Goal: Information Seeking & Learning: Find specific fact

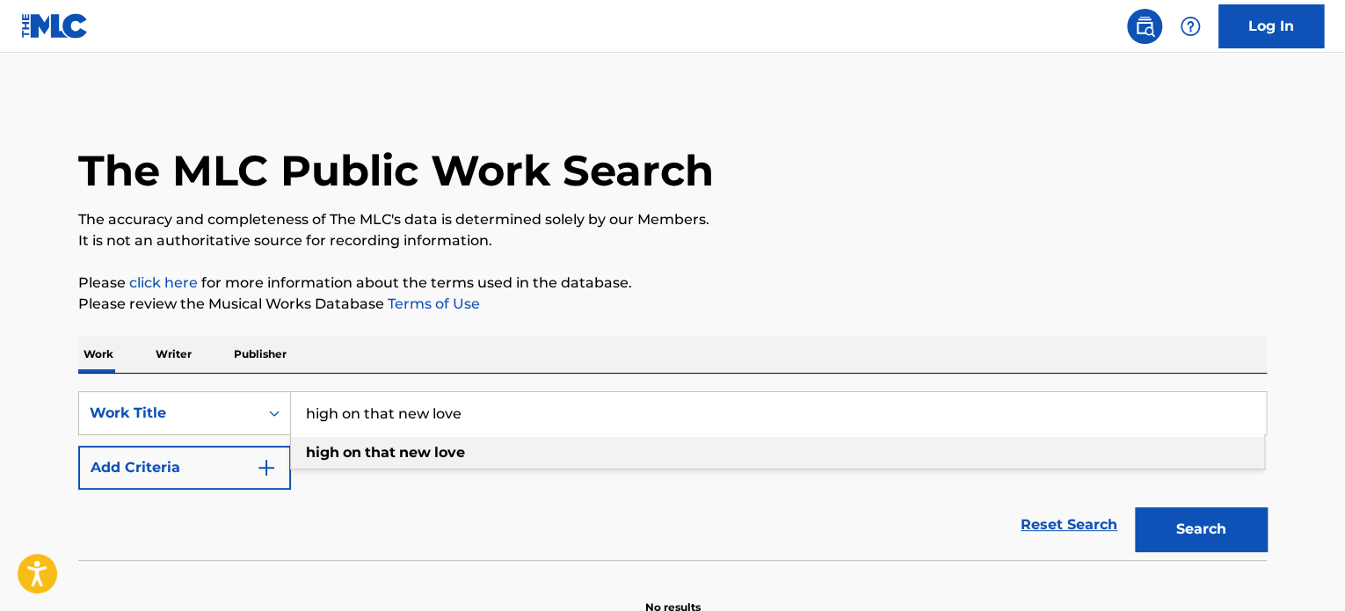
type input "high on that new love"
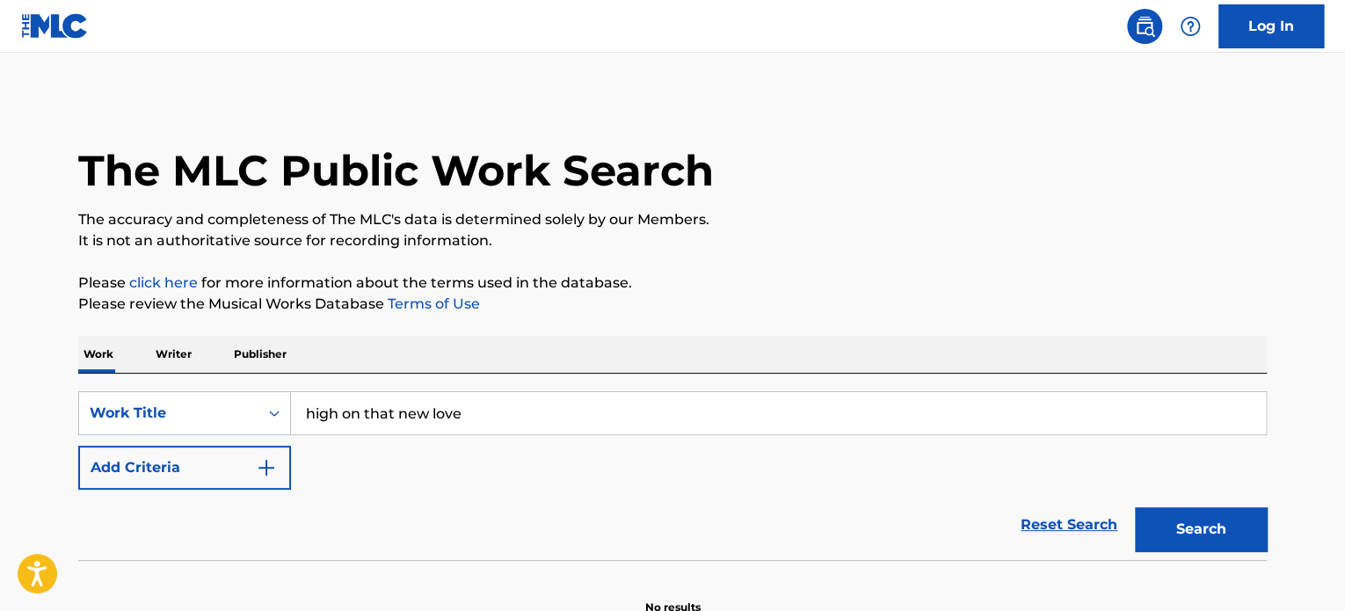
click at [1175, 521] on button "Search" at bounding box center [1201, 529] width 132 height 44
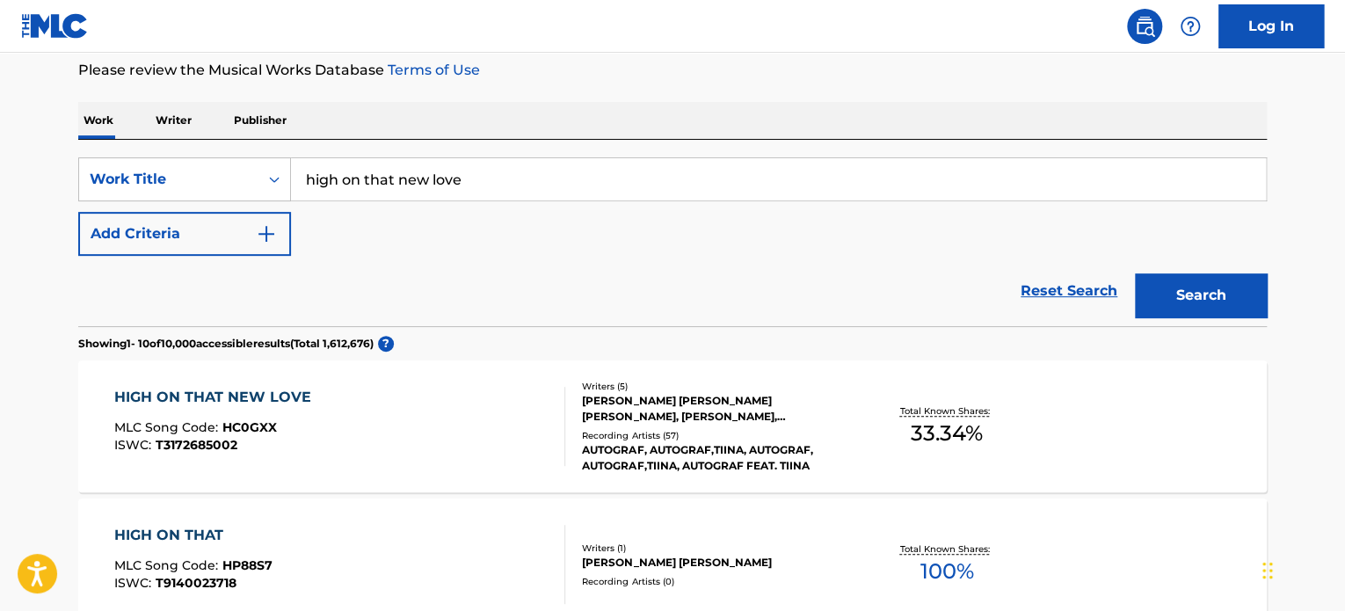
scroll to position [264, 0]
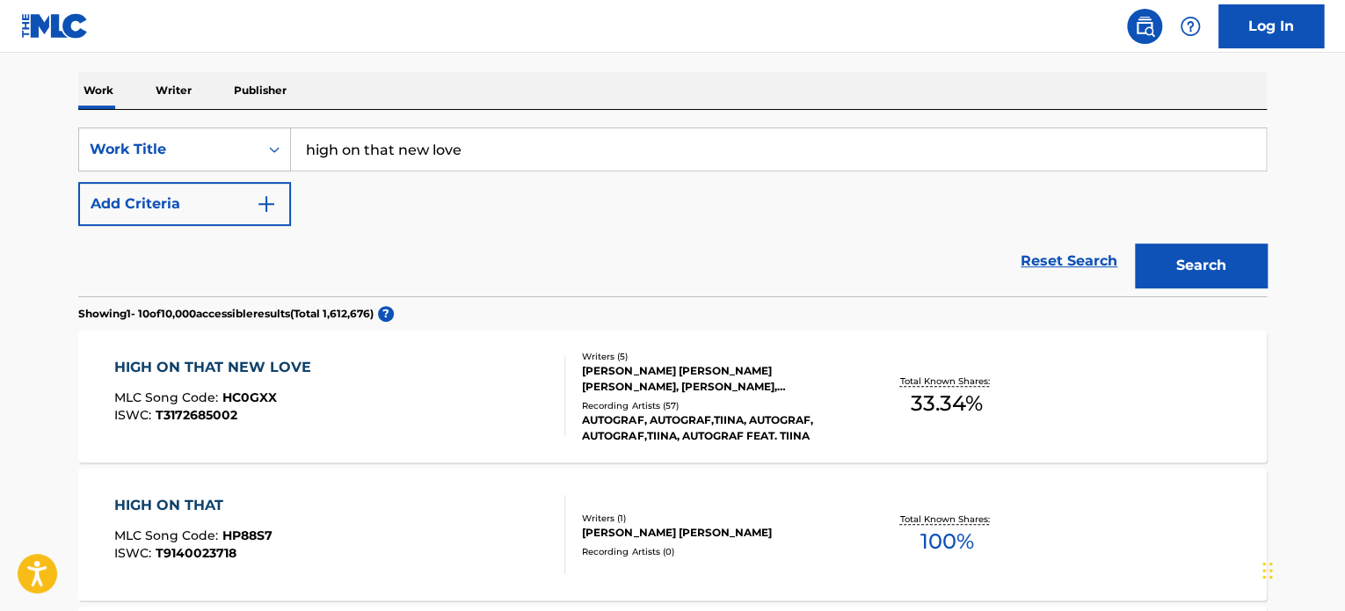
click at [643, 399] on div "Recording Artists ( 57 )" at bounding box center [714, 405] width 265 height 13
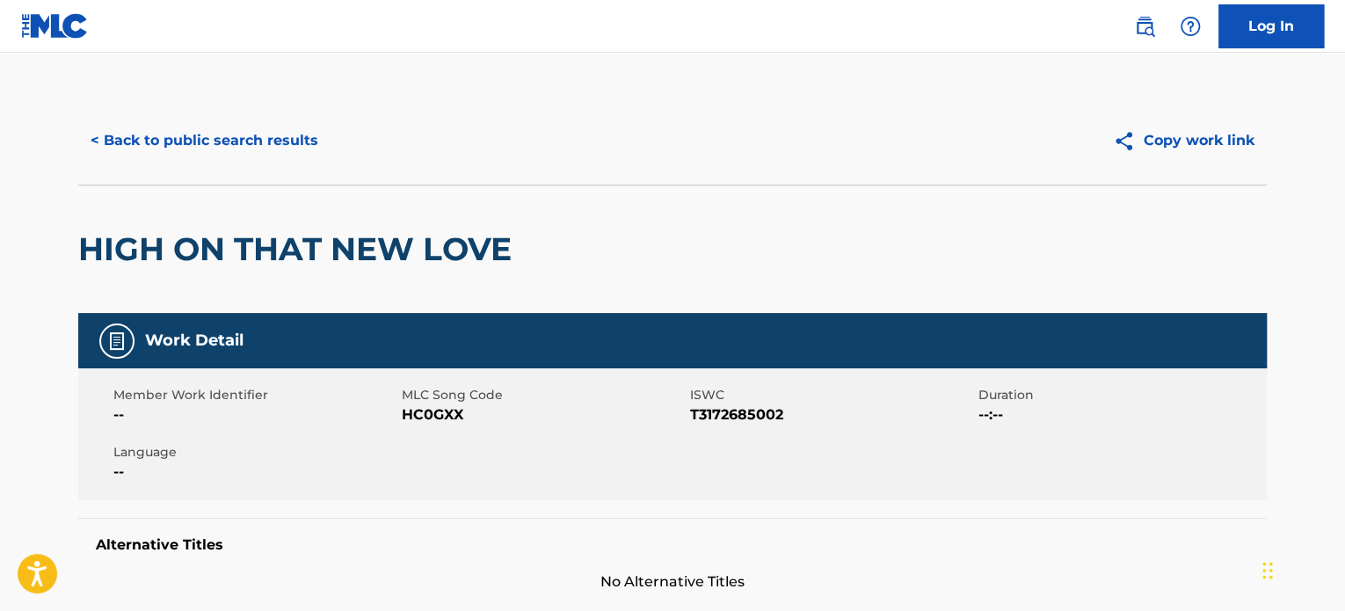
click at [178, 155] on button "< Back to public search results" at bounding box center [204, 141] width 252 height 44
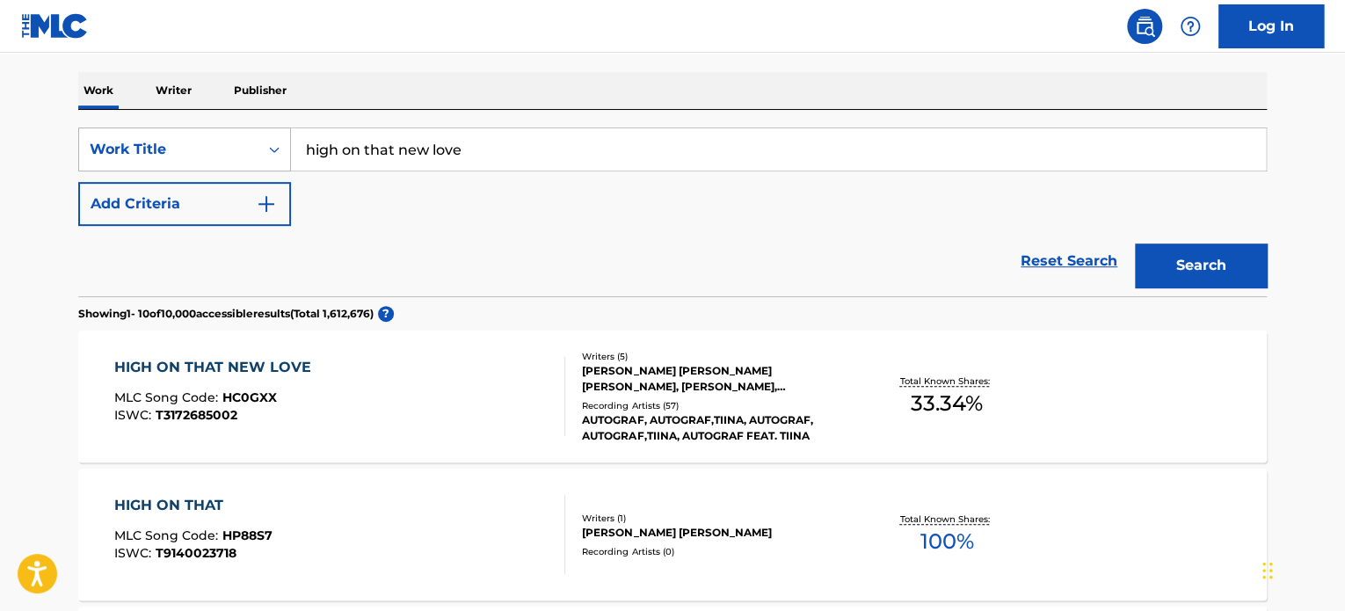
drag, startPoint x: 482, startPoint y: 156, endPoint x: 209, endPoint y: 136, distance: 273.1
click at [209, 136] on div "SearchWithCriteria79262b65-84cf-4e0c-8a75-2fef0ce0aaec Work Title high on that …" at bounding box center [672, 149] width 1188 height 44
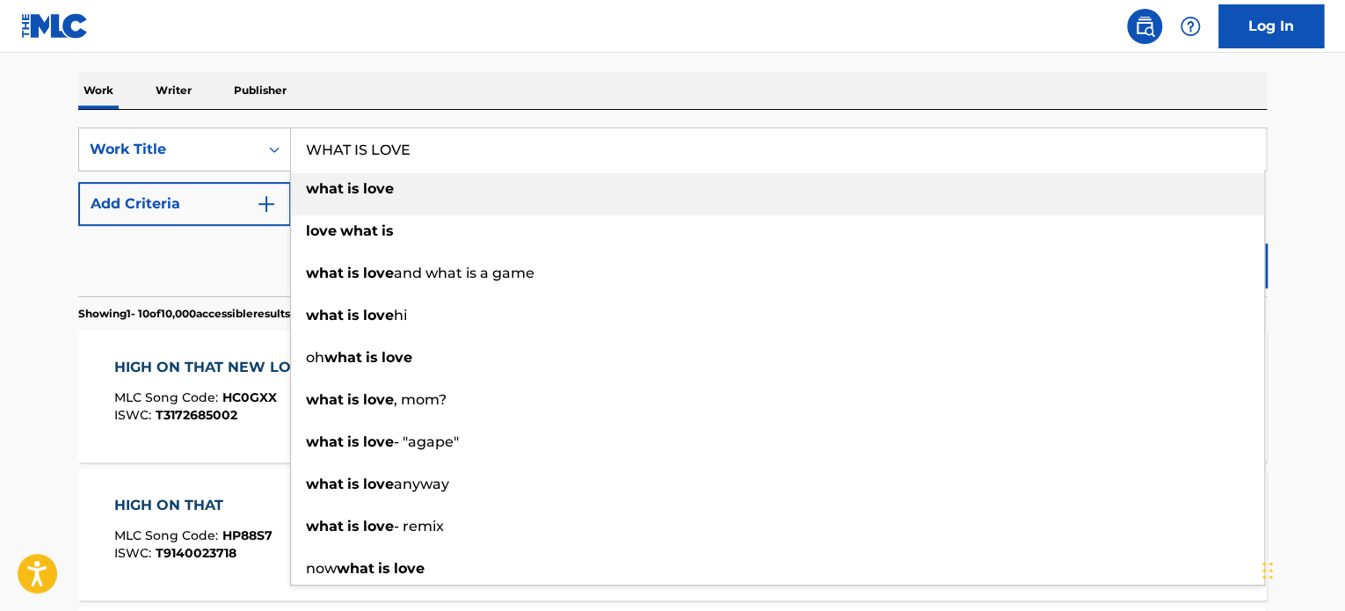
type input "WHAT IS LOVE"
click at [215, 187] on button "Add Criteria" at bounding box center [184, 204] width 213 height 44
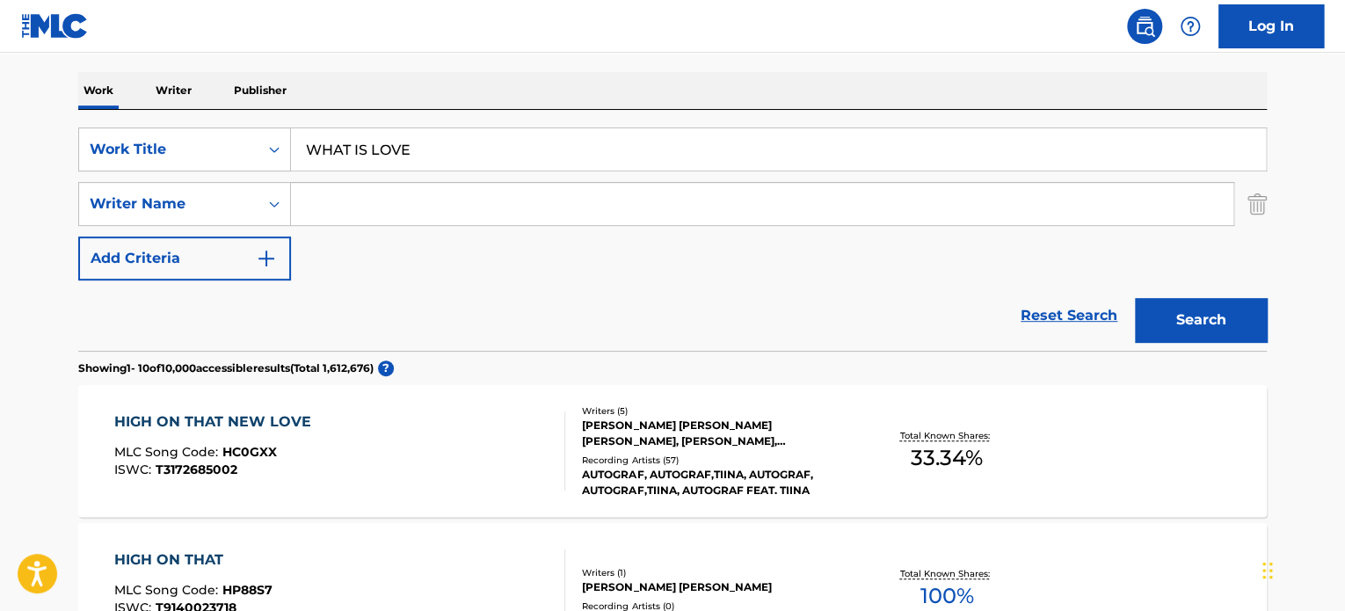
click at [385, 203] on input "Search Form" at bounding box center [762, 204] width 942 height 42
type input "[PERSON_NAME]"
click at [1135, 298] on button "Search" at bounding box center [1201, 320] width 132 height 44
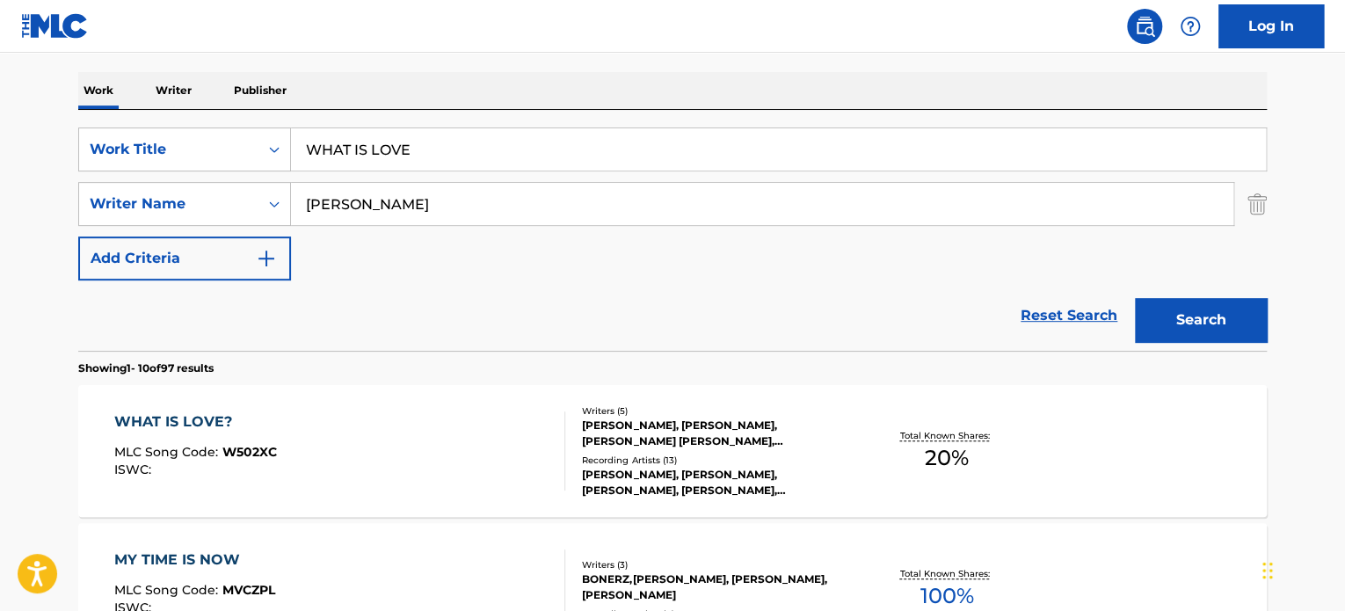
click at [717, 436] on div "[PERSON_NAME], [PERSON_NAME], [PERSON_NAME] [PERSON_NAME], [PERSON_NAME]" at bounding box center [714, 433] width 265 height 32
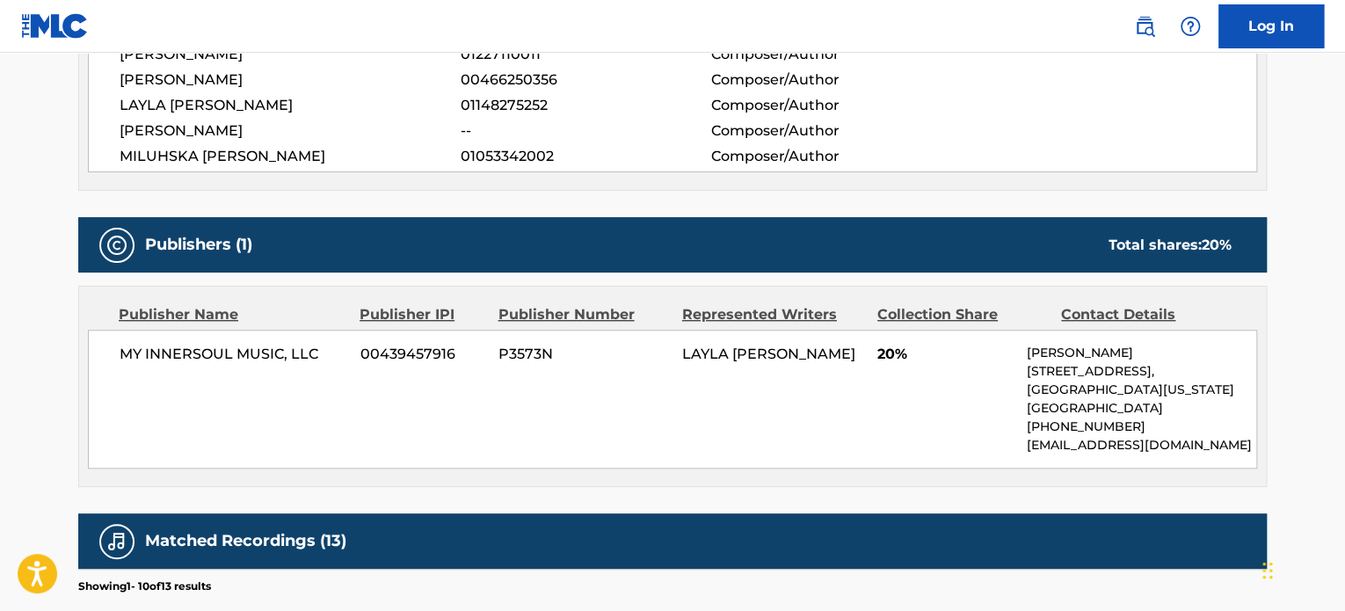
scroll to position [703, 0]
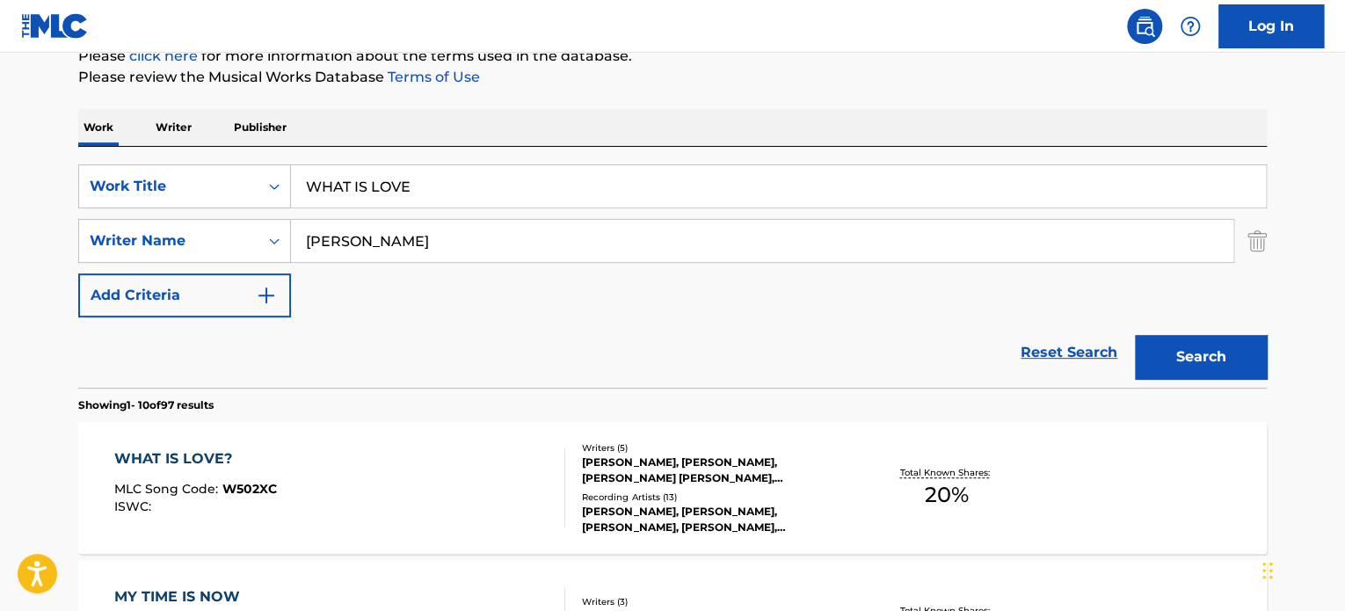
scroll to position [88, 0]
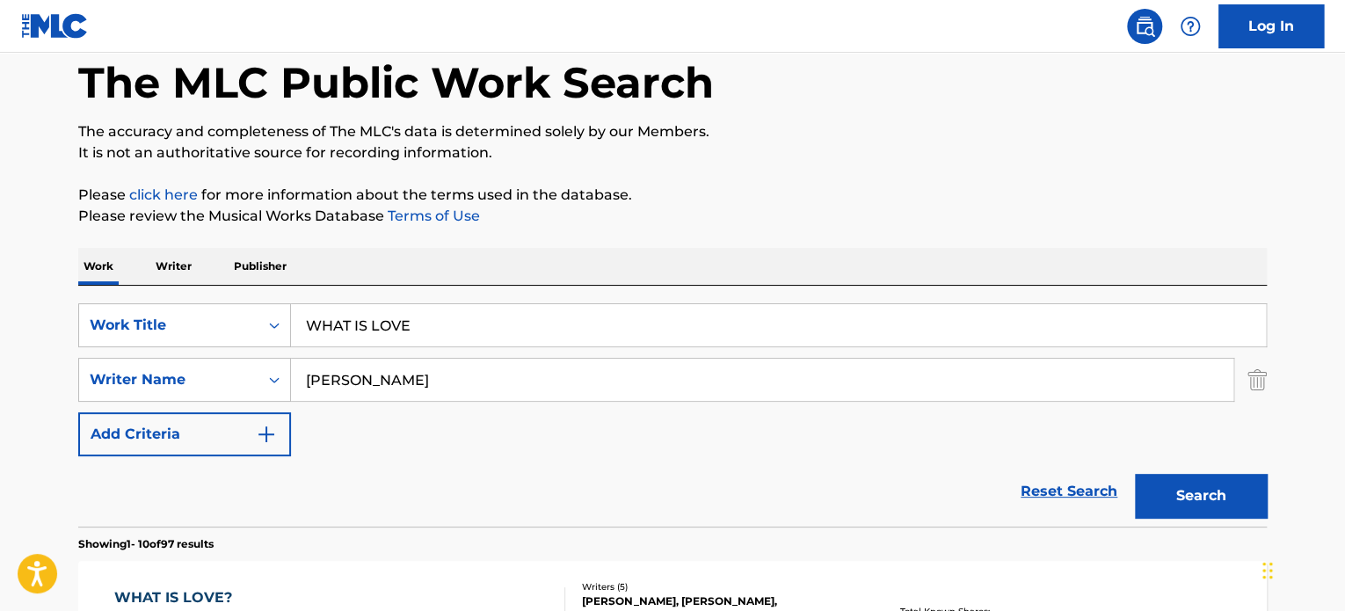
drag, startPoint x: 457, startPoint y: 325, endPoint x: 234, endPoint y: 291, distance: 225.8
click at [234, 291] on div "SearchWithCriteria79262b65-84cf-4e0c-8a75-2fef0ce0aaec Work Title WHAT IS LOVE …" at bounding box center [672, 406] width 1188 height 241
paste input "No Place To Go"
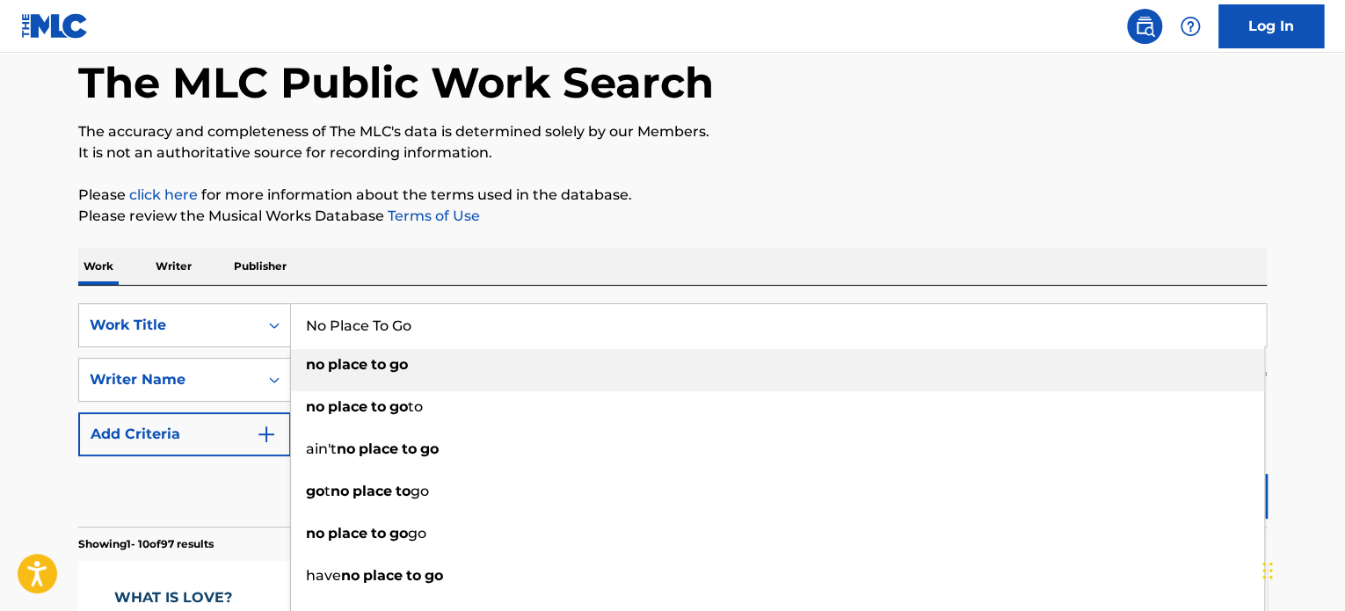
type input "No Place To Go"
click at [425, 254] on div "Work Writer Publisher" at bounding box center [672, 266] width 1188 height 37
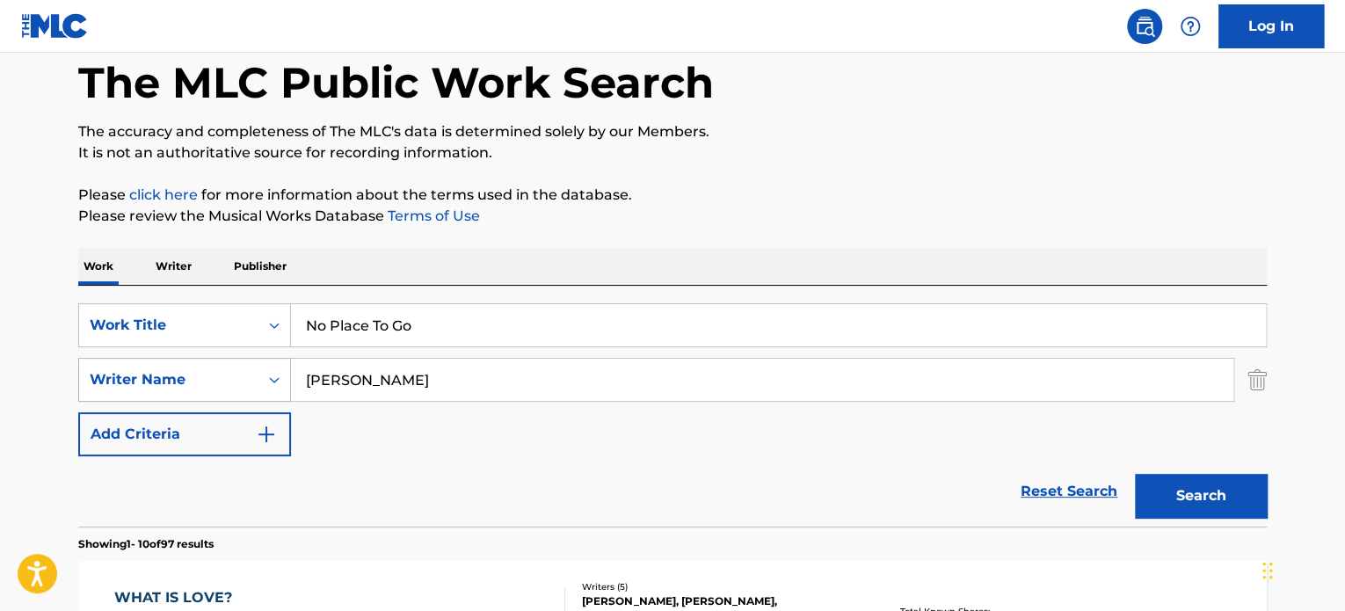
drag, startPoint x: 370, startPoint y: 382, endPoint x: 243, endPoint y: 375, distance: 126.8
click at [243, 375] on div "SearchWithCriteria49495b97-8169-42e6-87df-fff5425816a0 Writer Name [PERSON_NAME]" at bounding box center [672, 380] width 1188 height 44
type input "HALL"
click at [1135, 474] on button "Search" at bounding box center [1201, 496] width 132 height 44
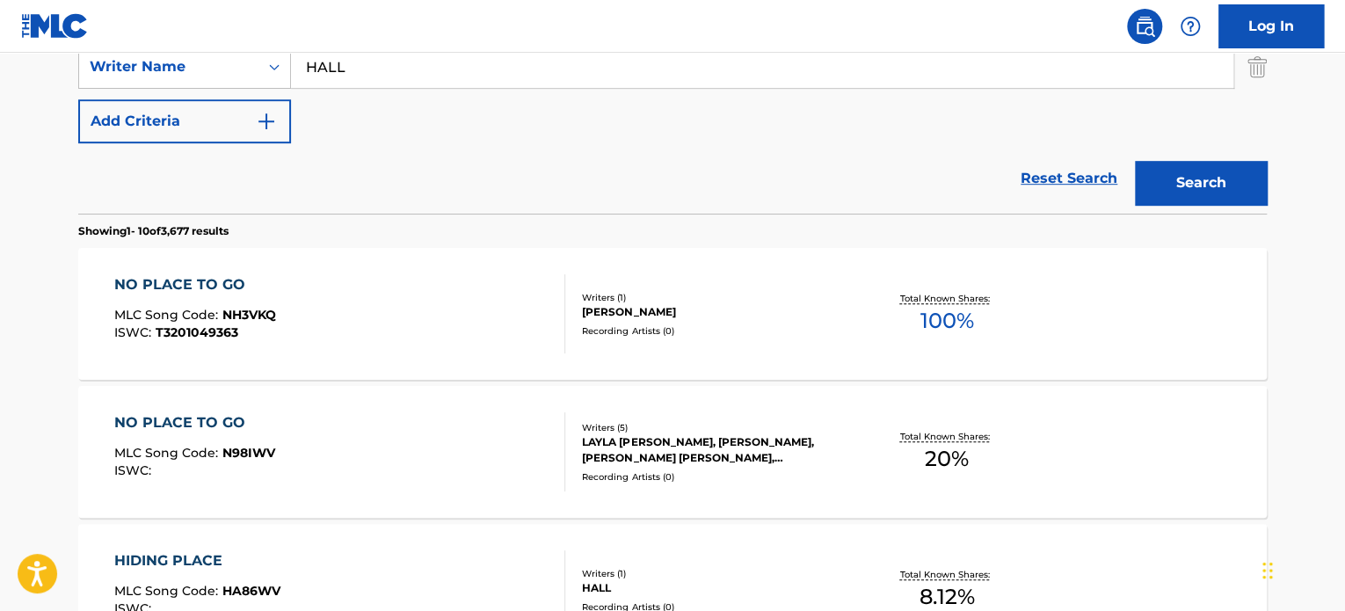
scroll to position [439, 0]
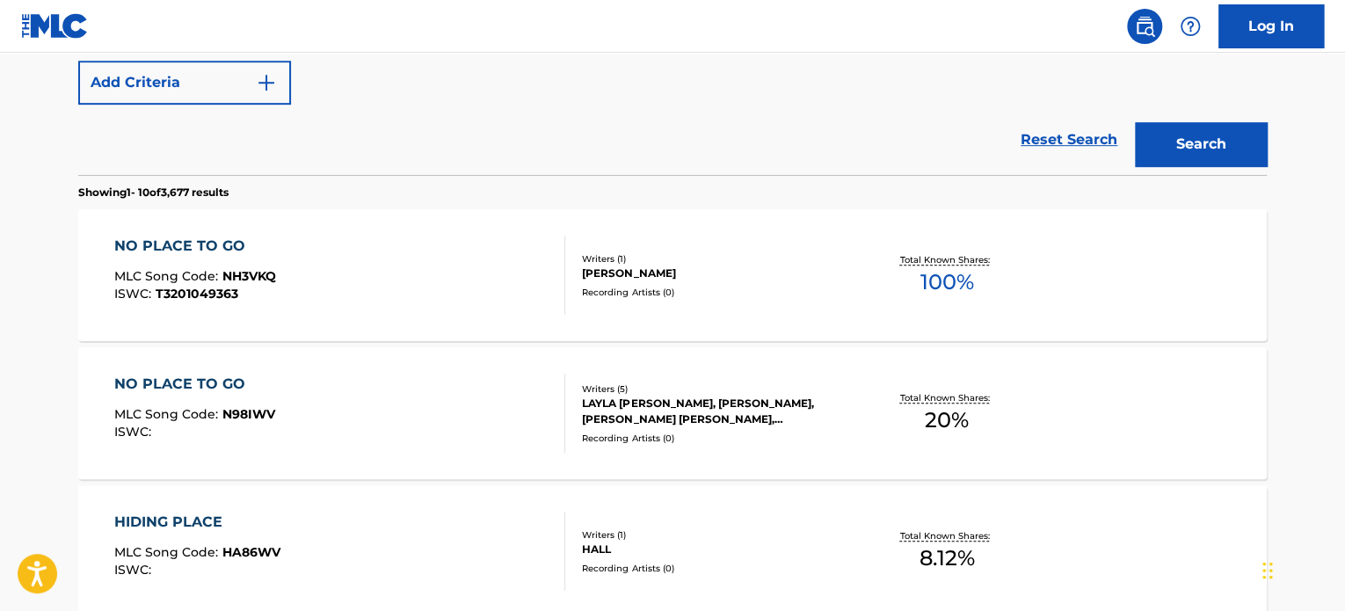
click at [717, 411] on div "LAYLA [PERSON_NAME], [PERSON_NAME], [PERSON_NAME] [PERSON_NAME], [PERSON_NAME] …" at bounding box center [714, 411] width 265 height 32
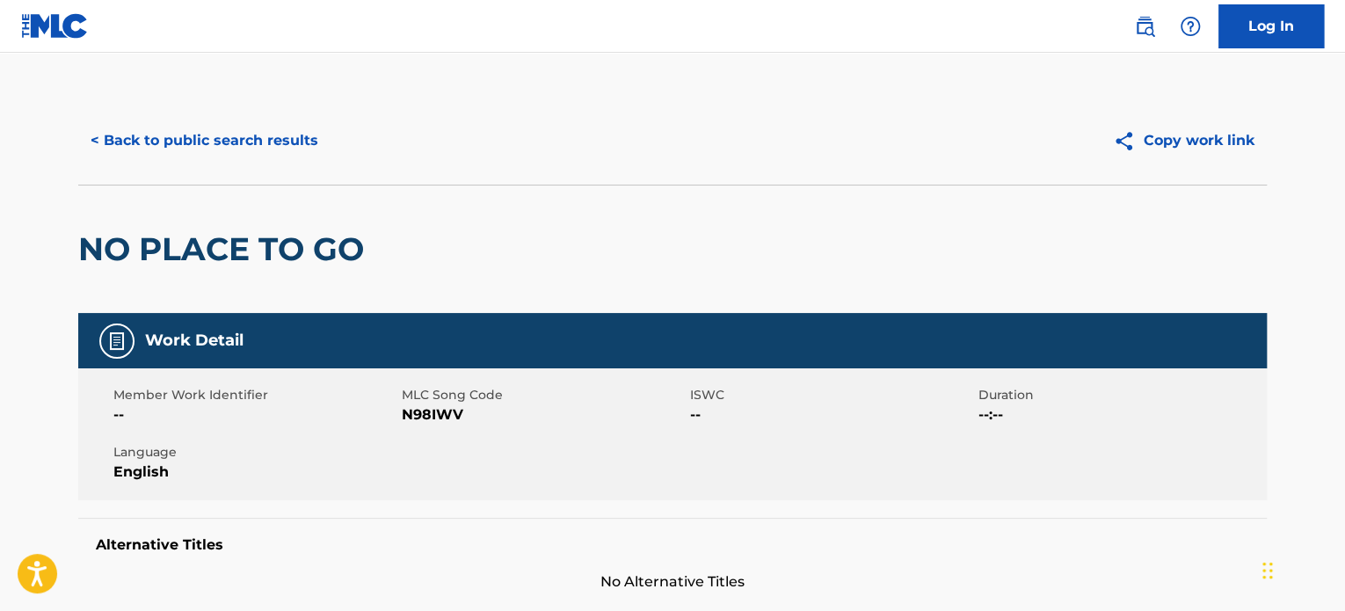
click at [227, 146] on button "< Back to public search results" at bounding box center [204, 141] width 252 height 44
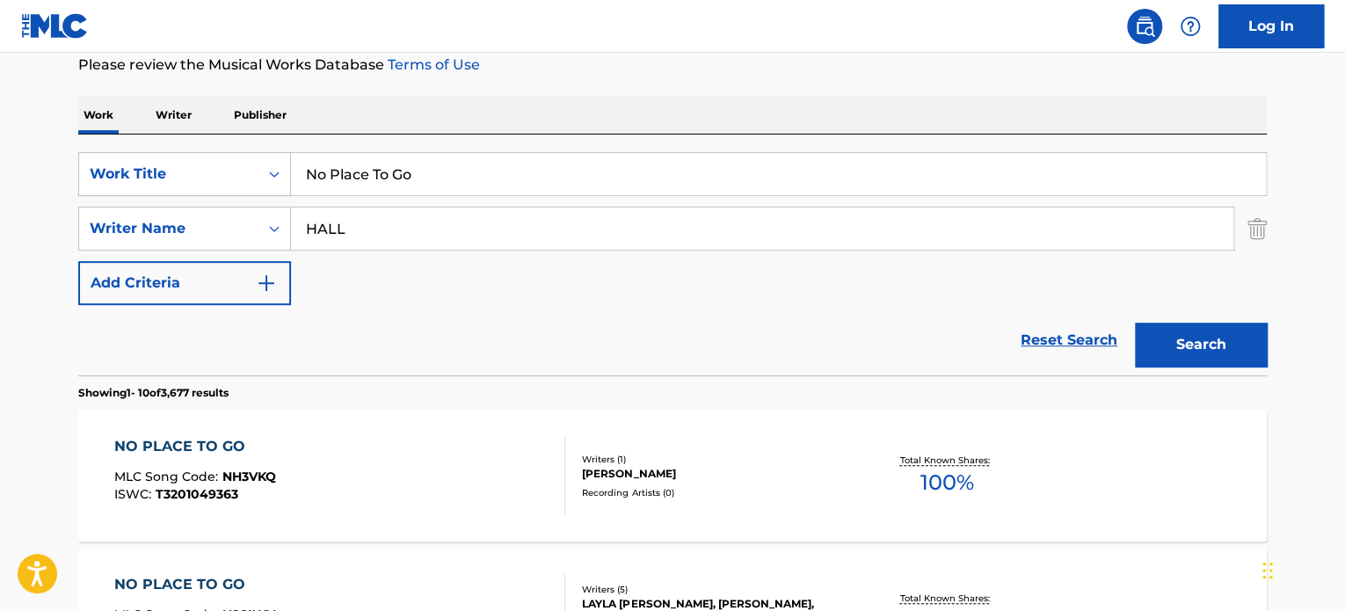
scroll to position [11, 0]
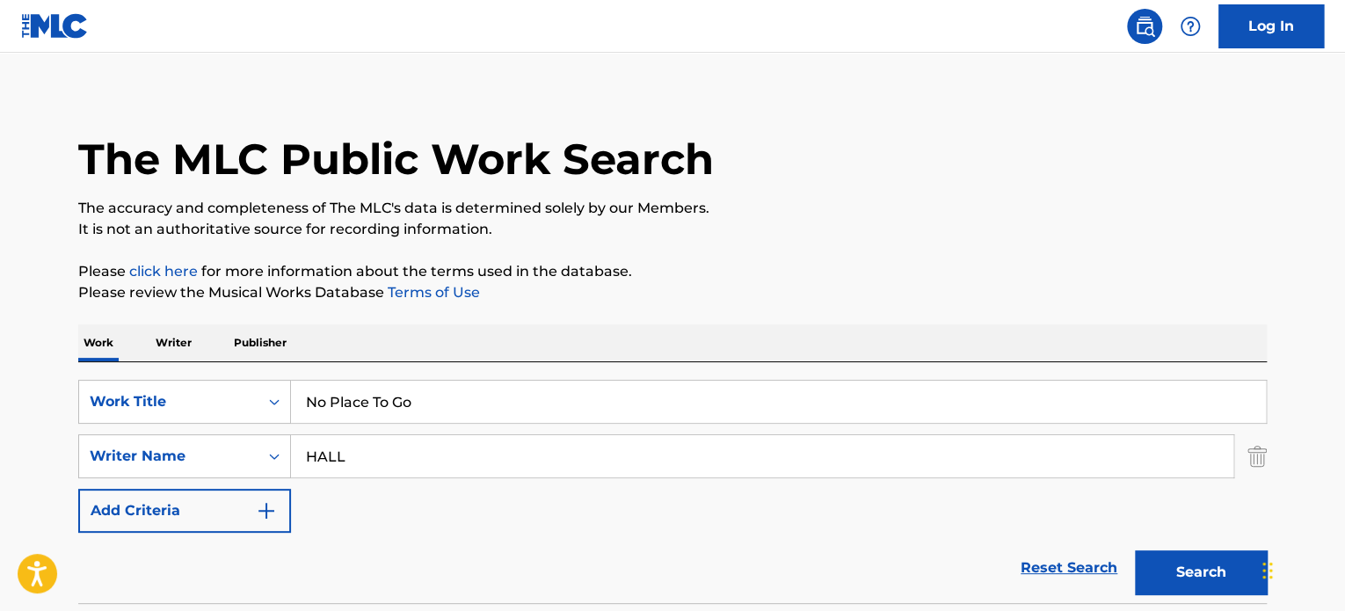
drag, startPoint x: 488, startPoint y: 391, endPoint x: 109, endPoint y: 372, distance: 379.3
click at [109, 372] on div "SearchWithCriteria79262b65-84cf-4e0c-8a75-2fef0ce0aaec Work Title No Place To G…" at bounding box center [672, 482] width 1188 height 241
paste input "Broken Love"
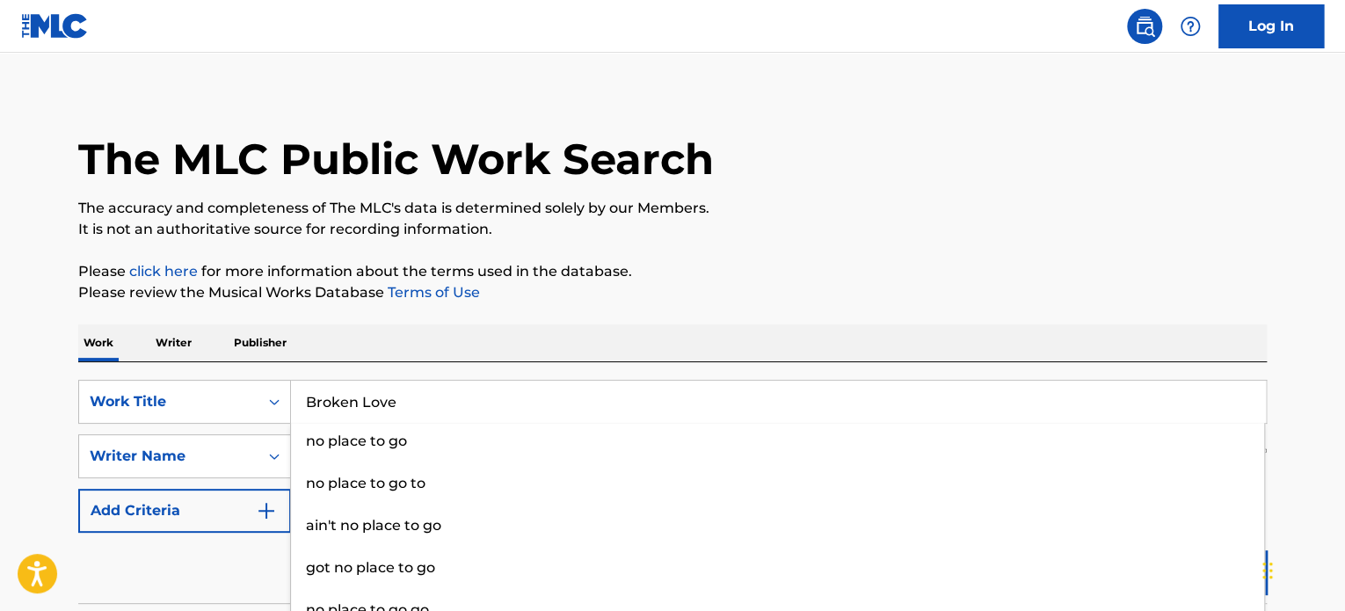
type input "Broken Love"
click at [585, 301] on p "Please review the Musical Works Database Terms of Use" at bounding box center [672, 292] width 1188 height 21
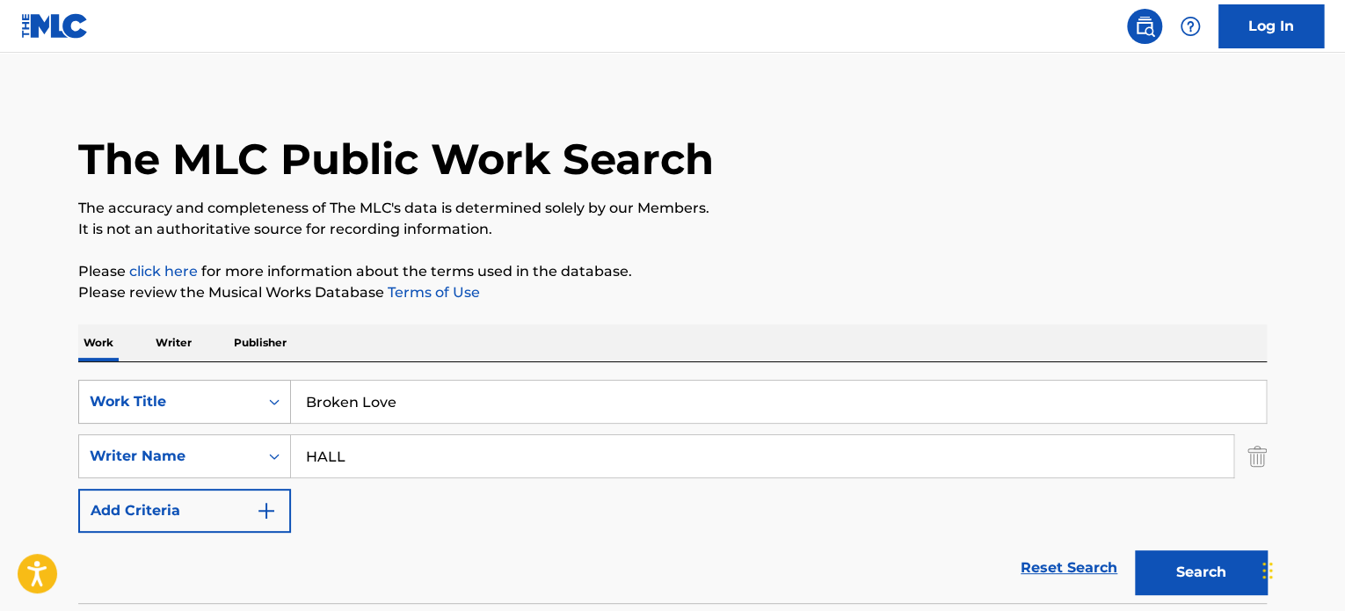
drag, startPoint x: 396, startPoint y: 456, endPoint x: 90, endPoint y: 412, distance: 309.9
click at [90, 412] on div "SearchWithCriteria79262b65-84cf-4e0c-8a75-2fef0ce0aaec Work Title Broken Love S…" at bounding box center [672, 456] width 1188 height 153
type input "[PERSON_NAME]"
click at [1135, 550] on button "Search" at bounding box center [1201, 572] width 132 height 44
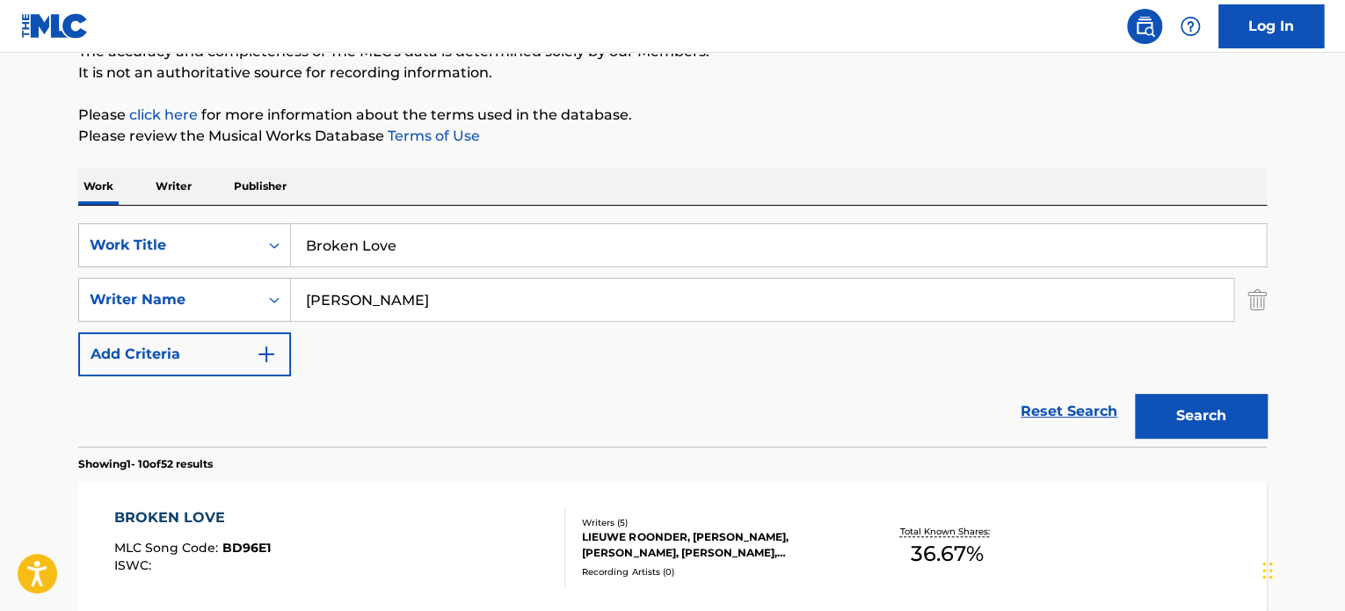
scroll to position [363, 0]
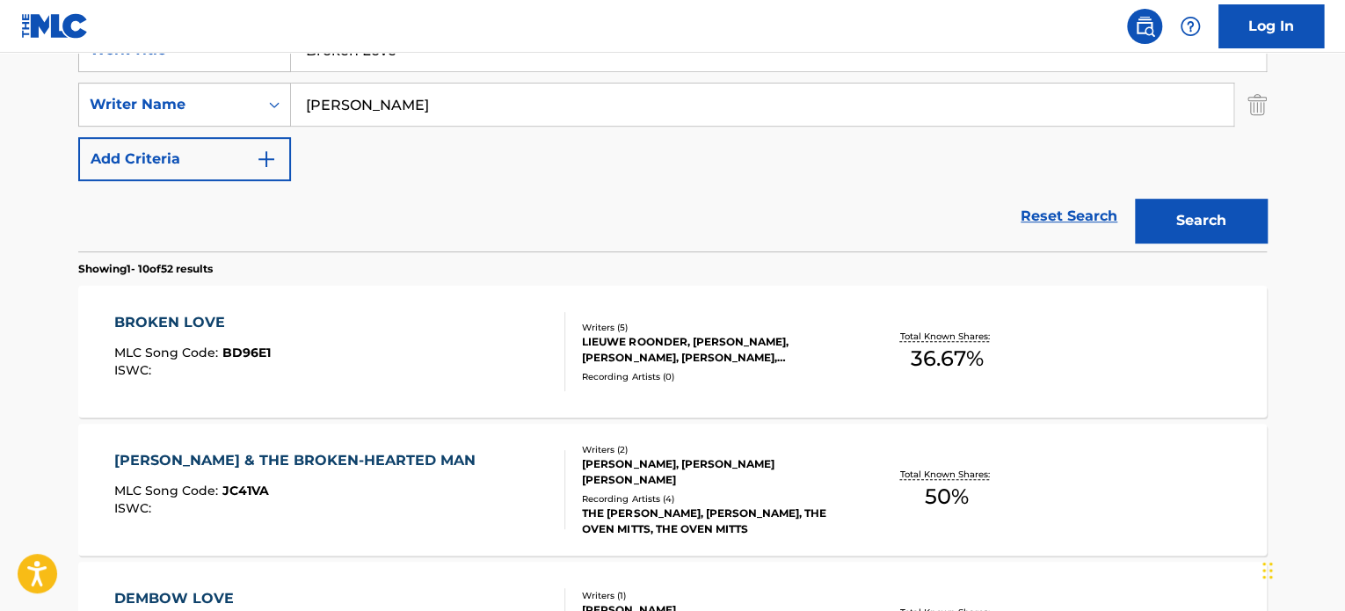
click at [435, 345] on div "BROKEN LOVE MLC Song Code : BD96E1 ISWC :" at bounding box center [340, 351] width 452 height 79
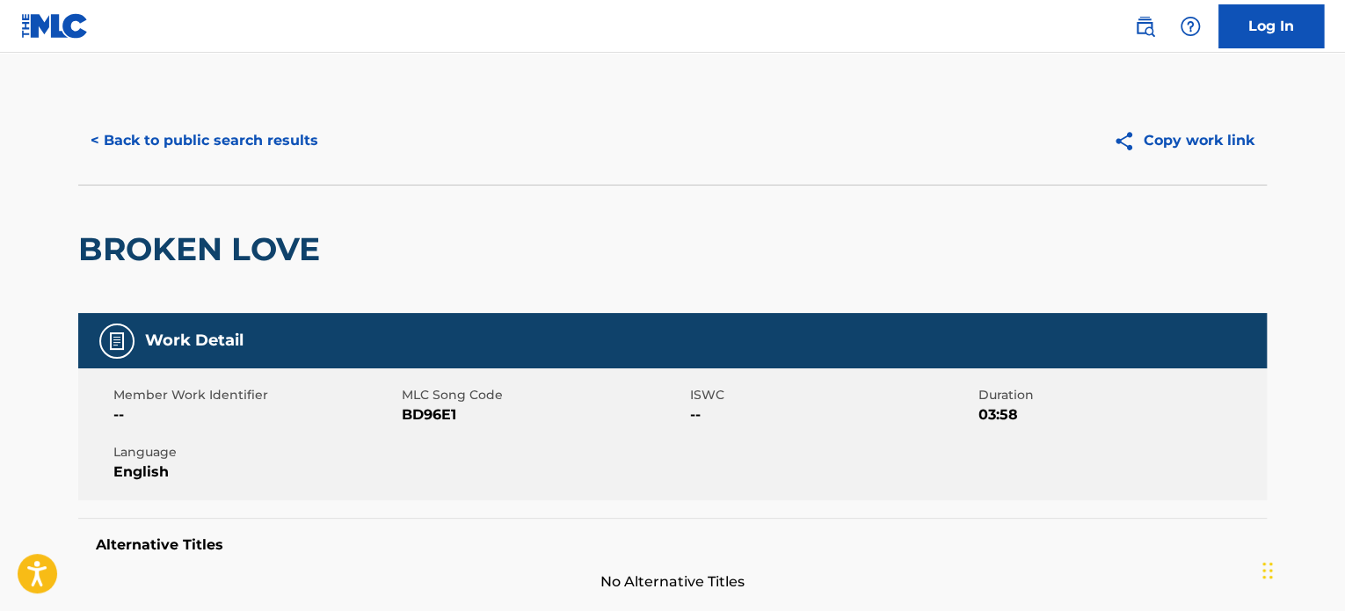
click at [246, 147] on button "< Back to public search results" at bounding box center [204, 141] width 252 height 44
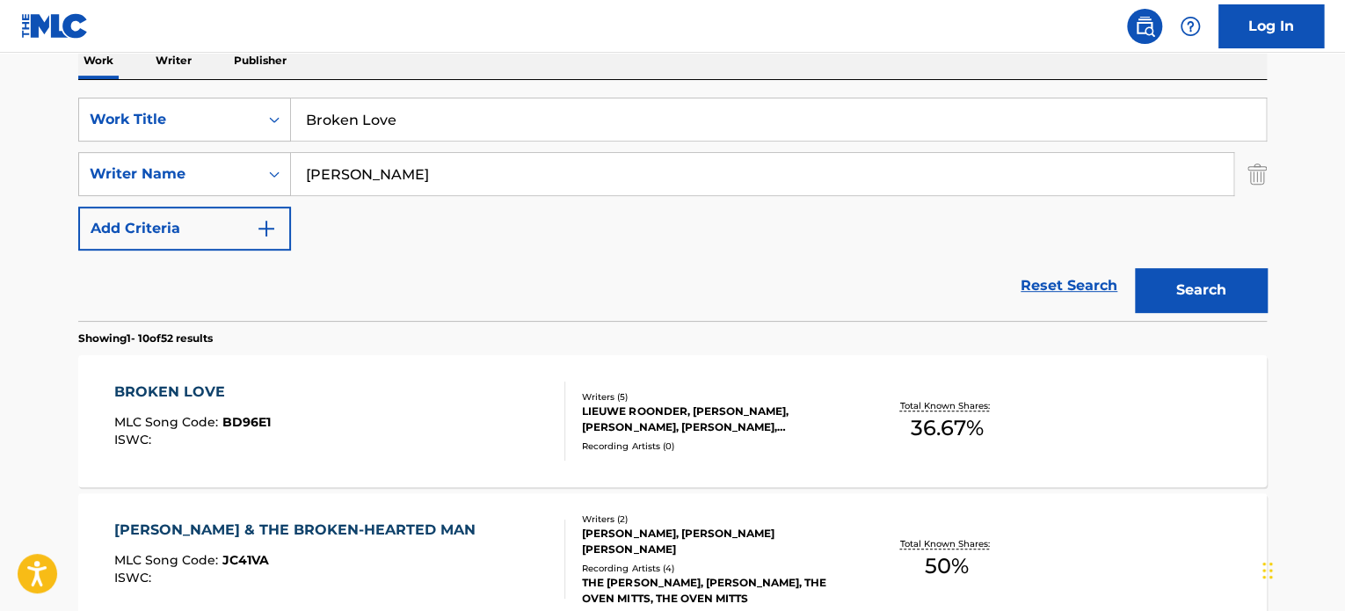
scroll to position [187, 0]
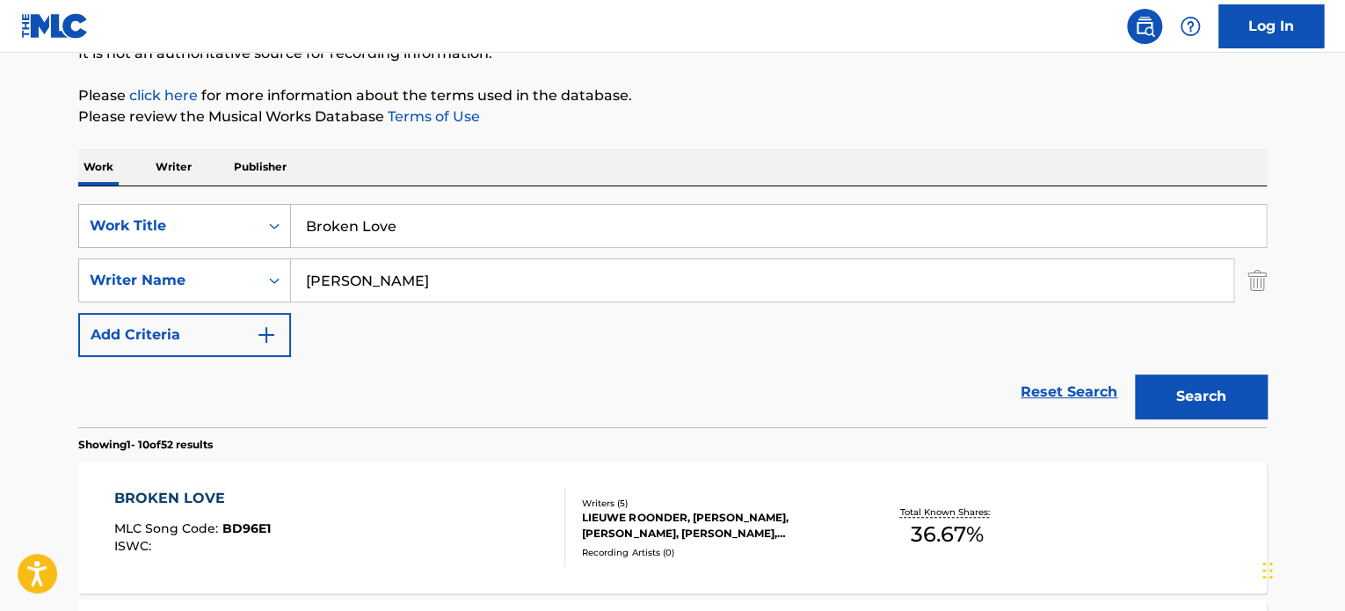
drag, startPoint x: 271, startPoint y: 212, endPoint x: 223, endPoint y: 213, distance: 47.5
click at [223, 213] on div "SearchWithCriteria79262b65-84cf-4e0c-8a75-2fef0ce0aaec Work Title Broken Love" at bounding box center [672, 226] width 1188 height 44
paste input "I Smiled The Whole [PERSON_NAME]"
type input "I Smiled The Whole Time"
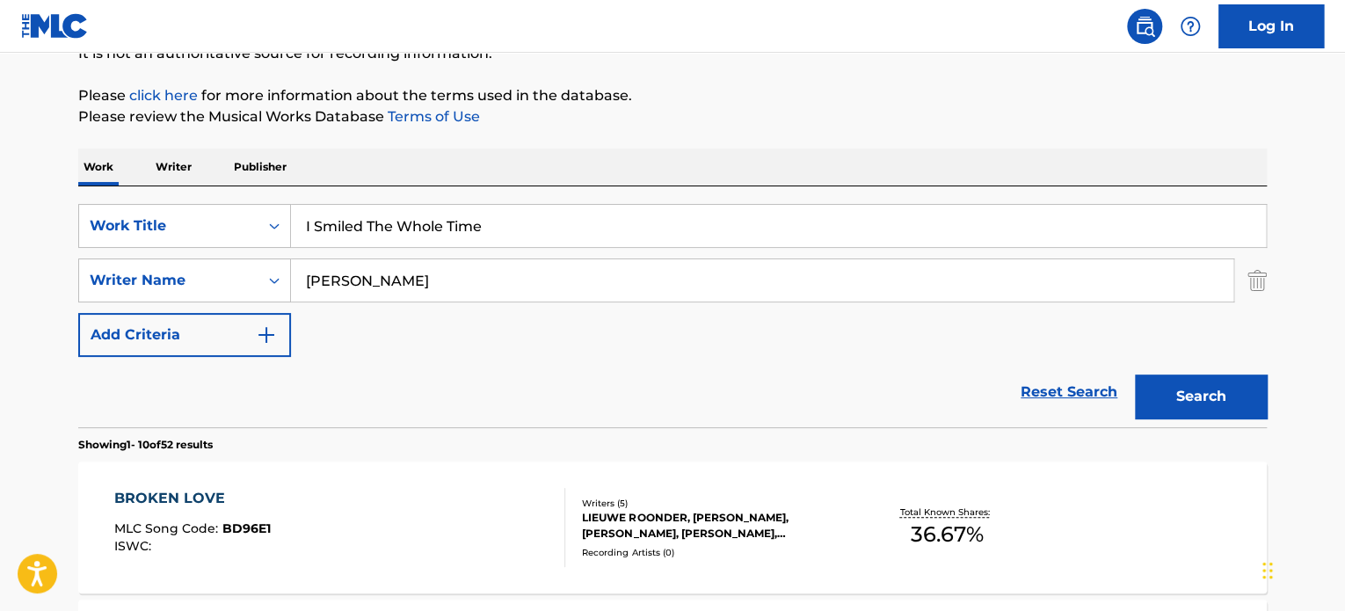
click at [1256, 280] on img "Search Form" at bounding box center [1256, 280] width 19 height 44
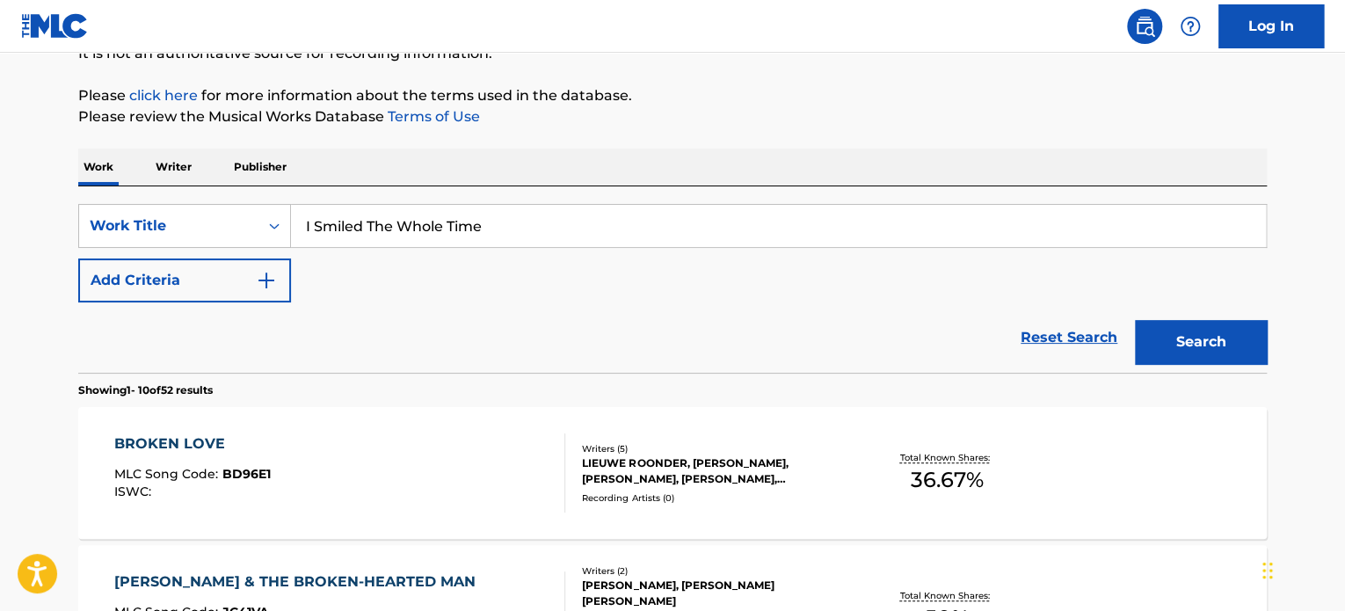
click at [1213, 341] on button "Search" at bounding box center [1201, 342] width 132 height 44
